Goal: Book appointment/travel/reservation

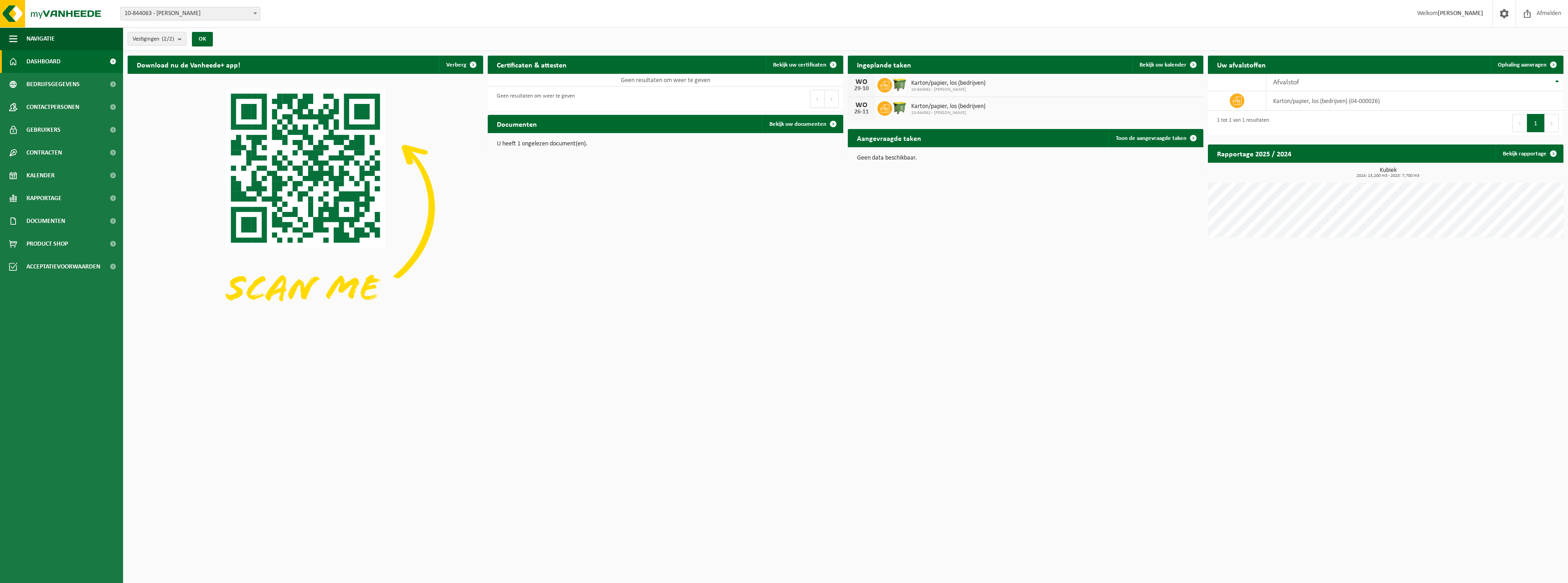
click at [911, 86] on span "Karton/papier, los (bedrijven)" at bounding box center [948, 83] width 74 height 7
click at [881, 85] on icon at bounding box center [884, 85] width 9 height 9
click at [62, 178] on link "Kalender" at bounding box center [61, 175] width 123 height 23
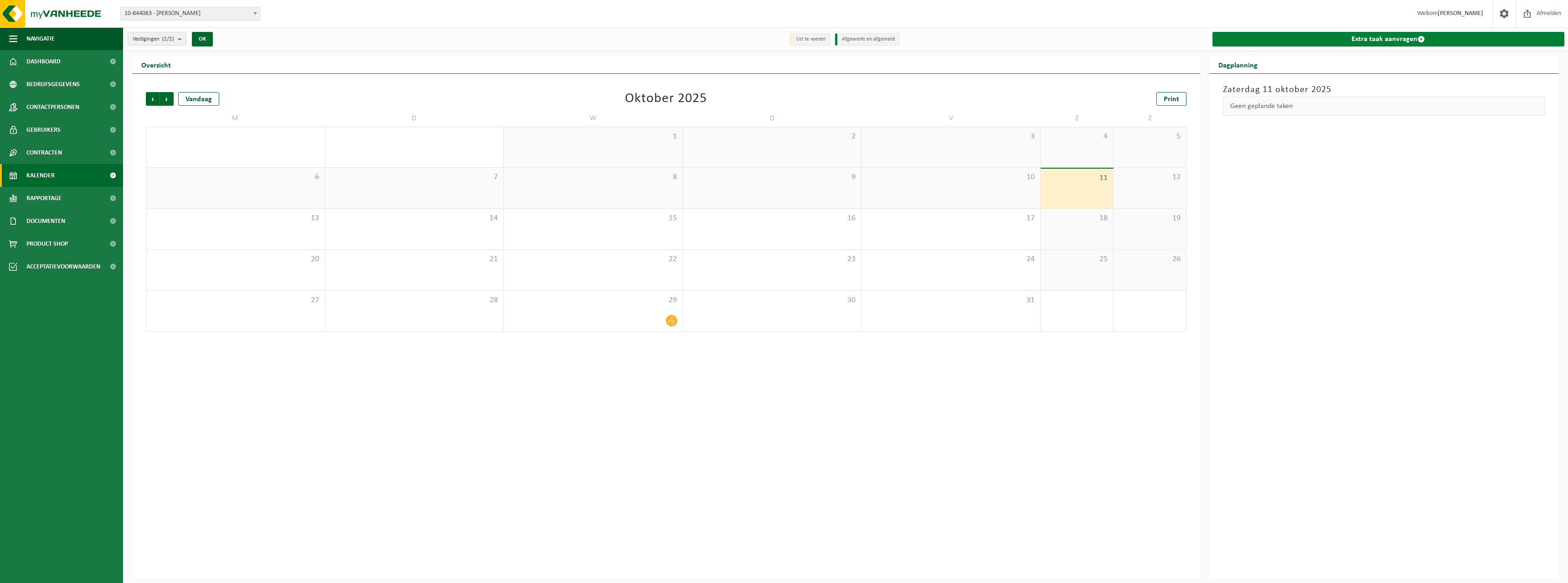
click at [1418, 38] on span at bounding box center [1421, 39] width 7 height 7
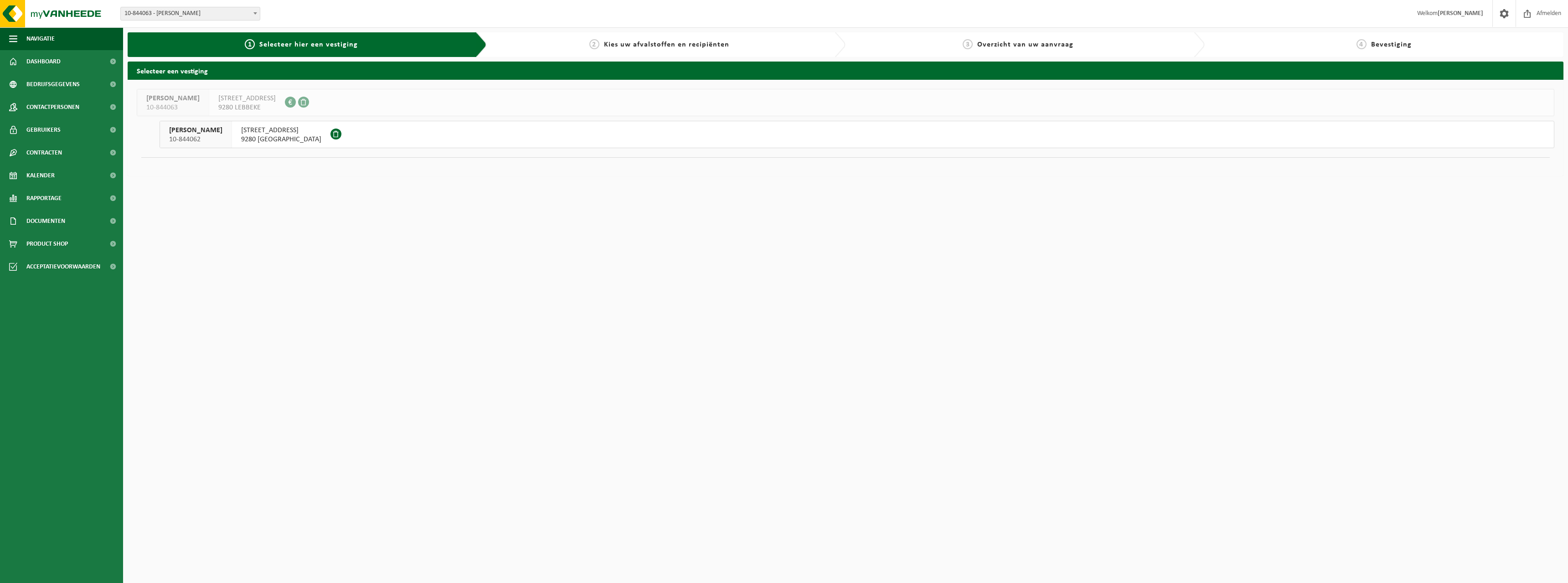
click at [190, 131] on span "DE SMEDT GERRY" at bounding box center [196, 130] width 54 height 9
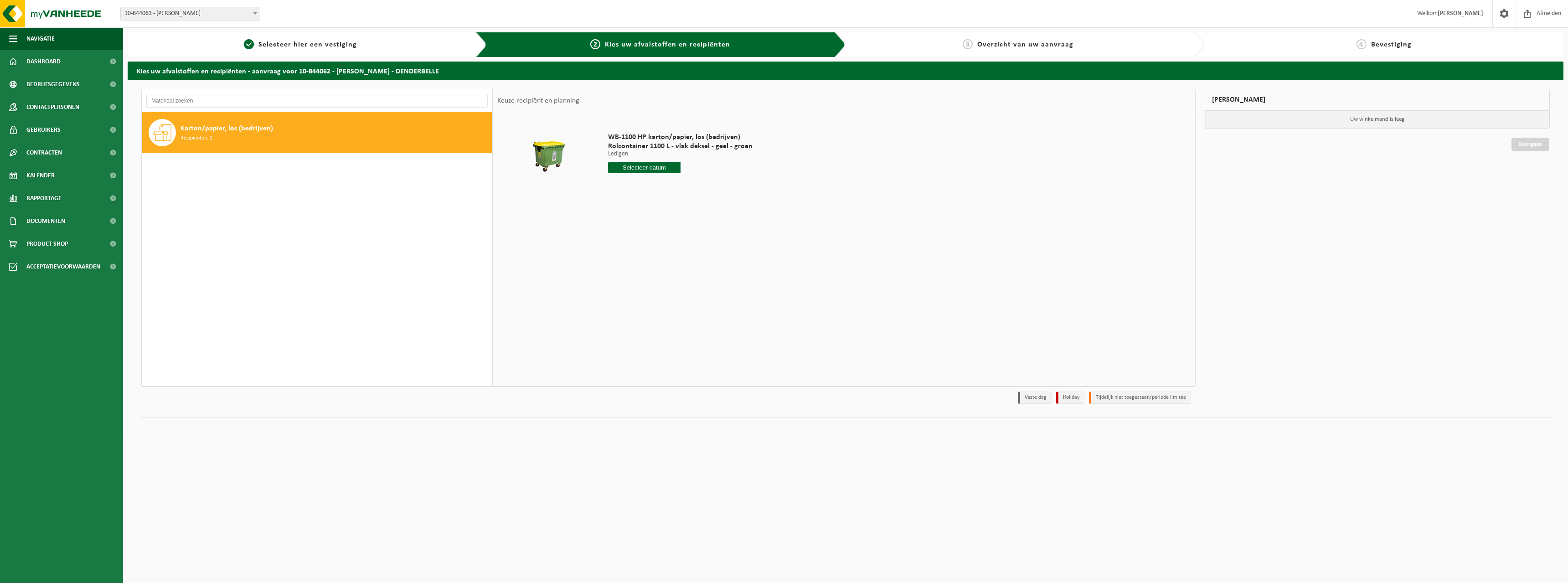
click at [653, 166] on input "text" at bounding box center [644, 167] width 72 height 12
click at [649, 248] on div "15" at bounding box center [648, 248] width 16 height 15
type input "Van 2025-10-15"
click at [634, 201] on button "In winkelmand" at bounding box center [634, 202] width 50 height 15
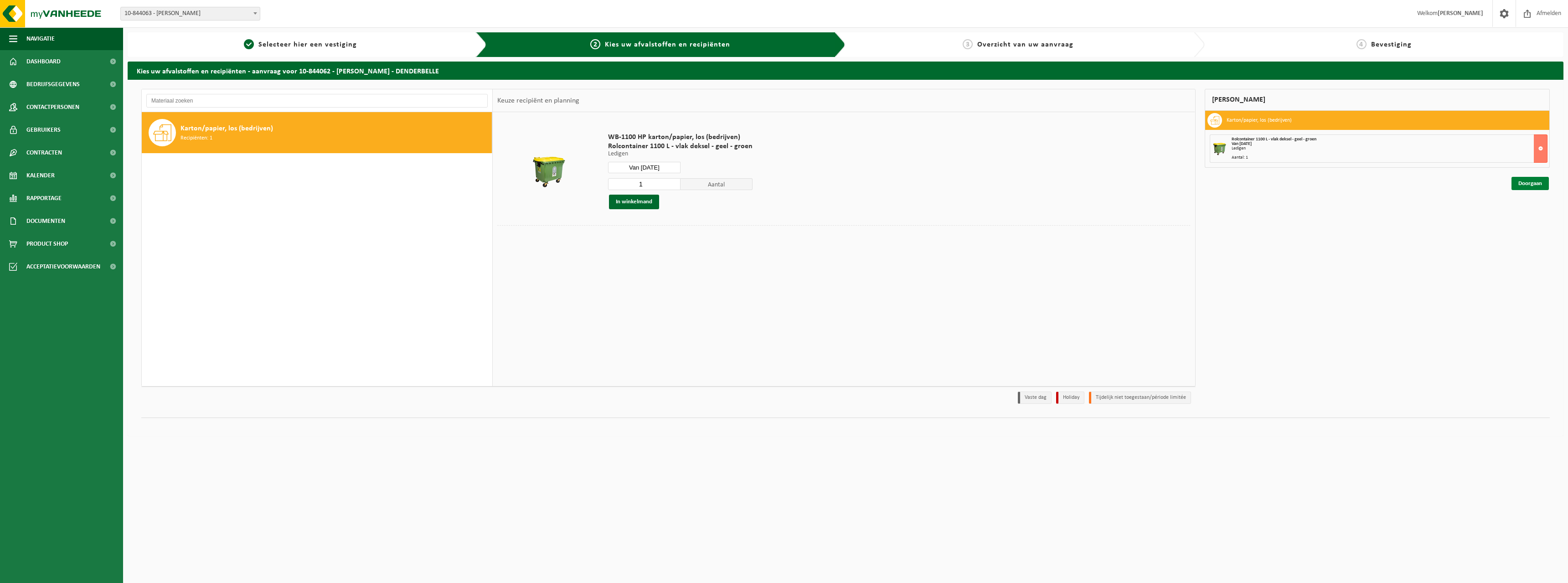
click at [1527, 179] on link "Doorgaan" at bounding box center [1530, 184] width 37 height 13
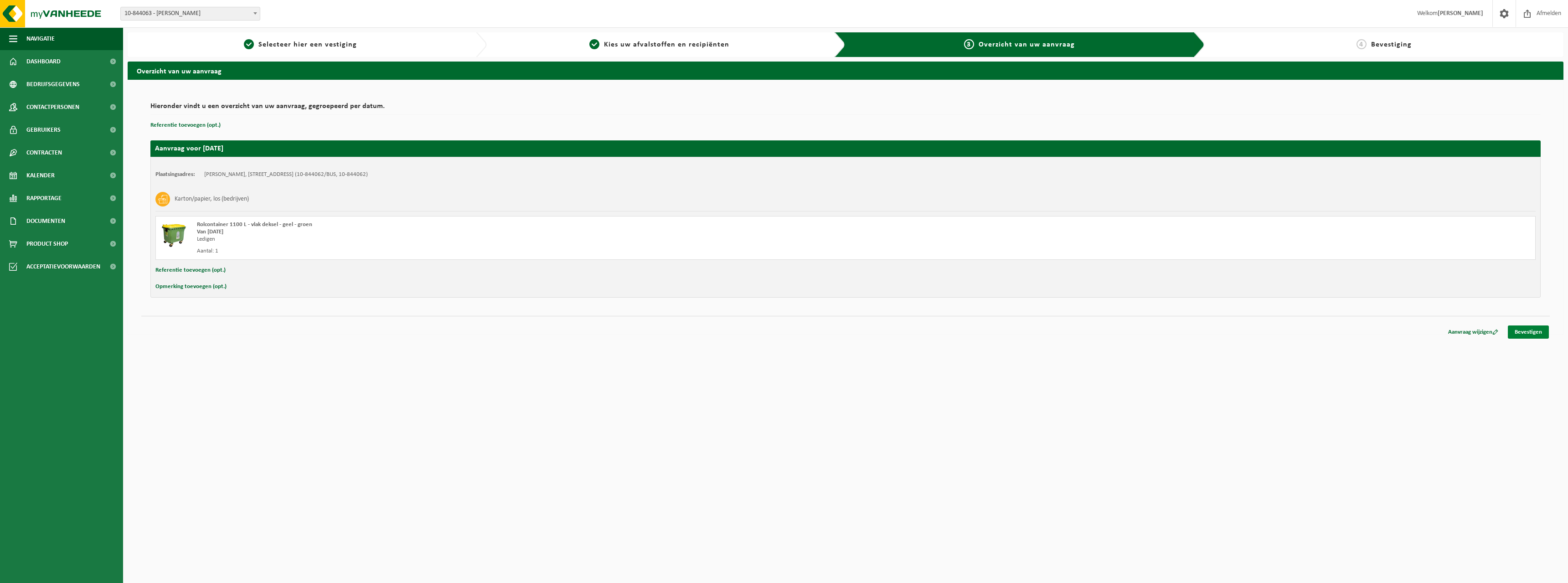
click at [1527, 332] on link "Bevestigen" at bounding box center [1528, 332] width 41 height 13
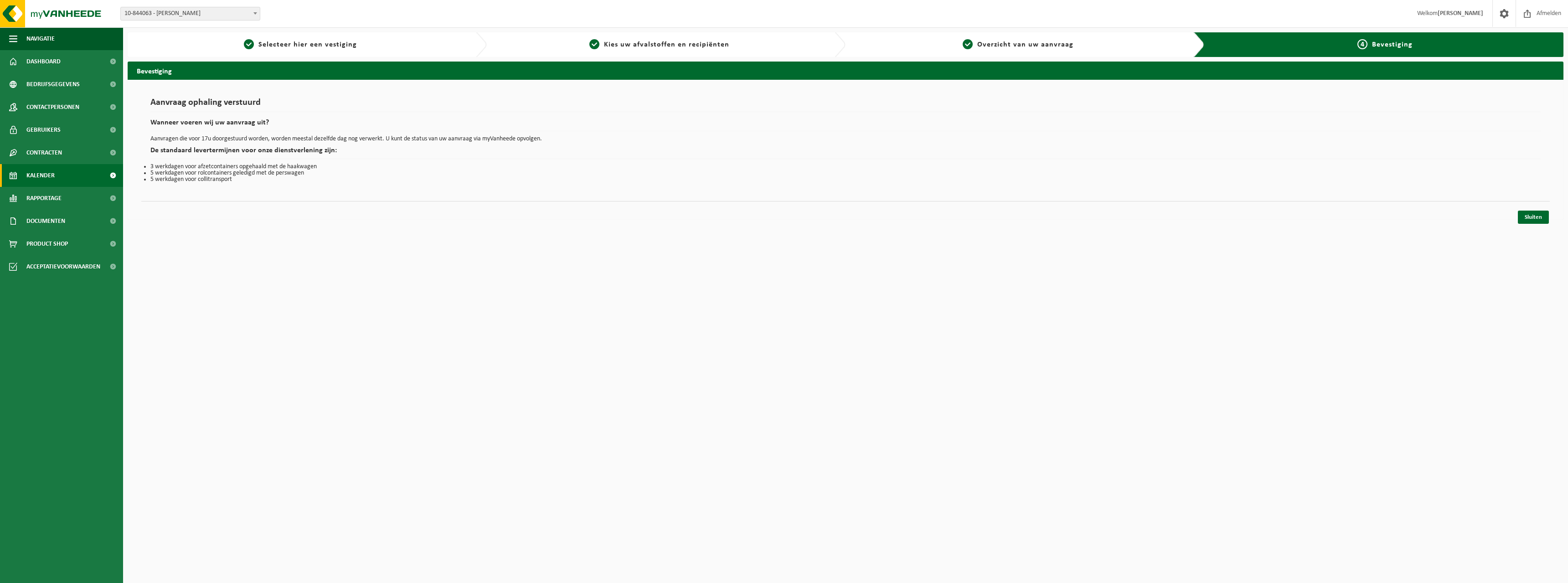
click at [43, 169] on span "Kalender" at bounding box center [40, 175] width 28 height 23
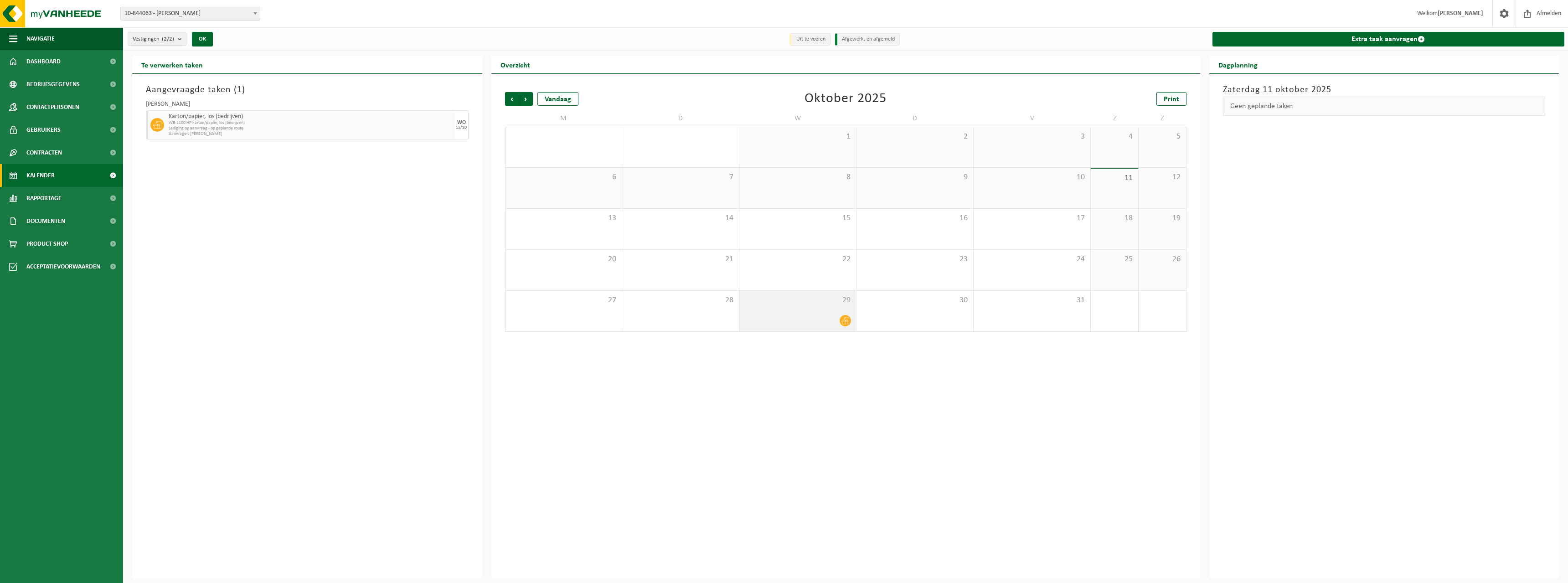
click at [845, 319] on icon at bounding box center [845, 320] width 8 height 8
click at [1539, 126] on span "button" at bounding box center [1538, 125] width 7 height 18
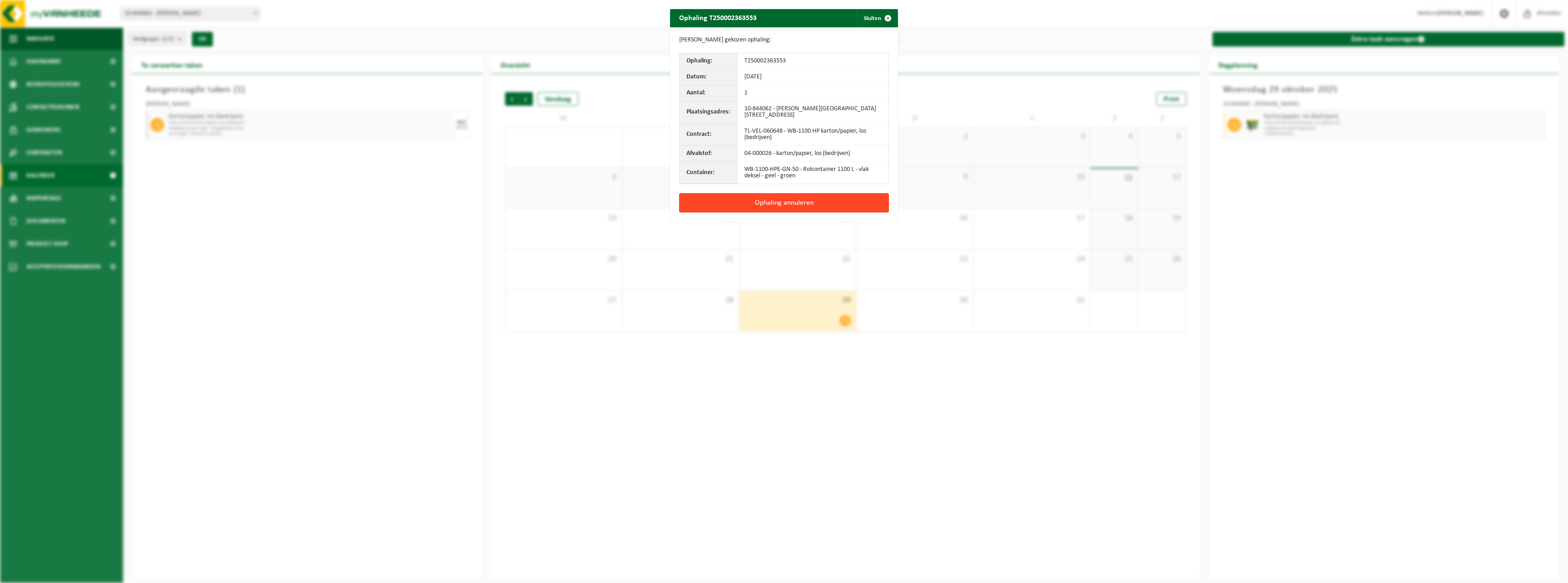
click at [781, 202] on button "Ophaling annuleren" at bounding box center [784, 203] width 209 height 19
